Goal: Task Accomplishment & Management: Complete application form

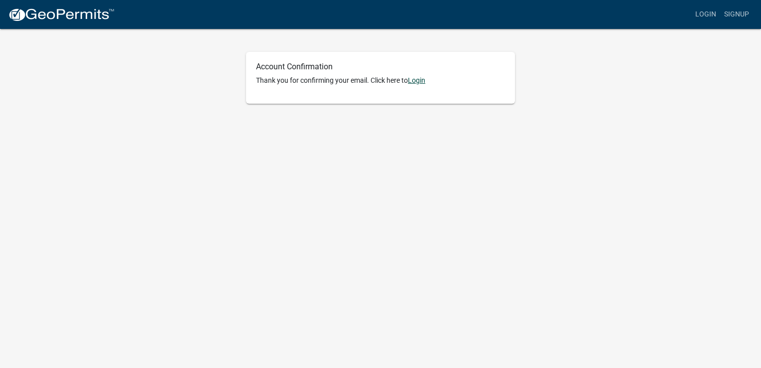
click at [423, 81] on link "Login" at bounding box center [416, 80] width 17 height 8
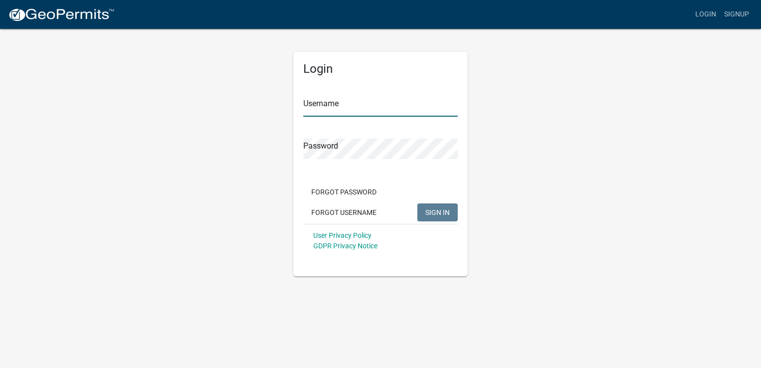
click at [314, 112] on input "Username" at bounding box center [380, 106] width 154 height 20
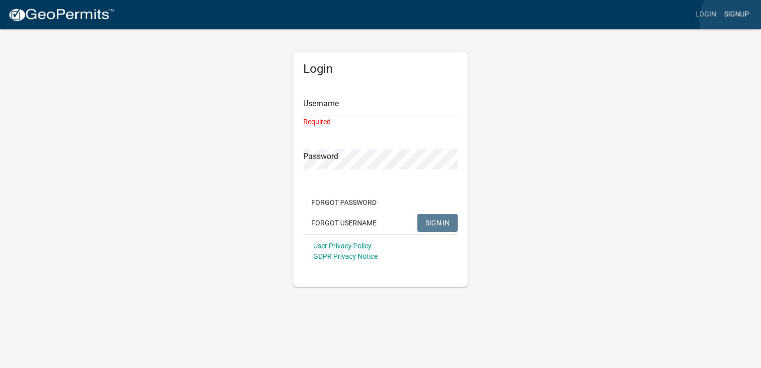
click at [740, 20] on link "Signup" at bounding box center [737, 14] width 33 height 19
